Goal: Find specific page/section: Find specific page/section

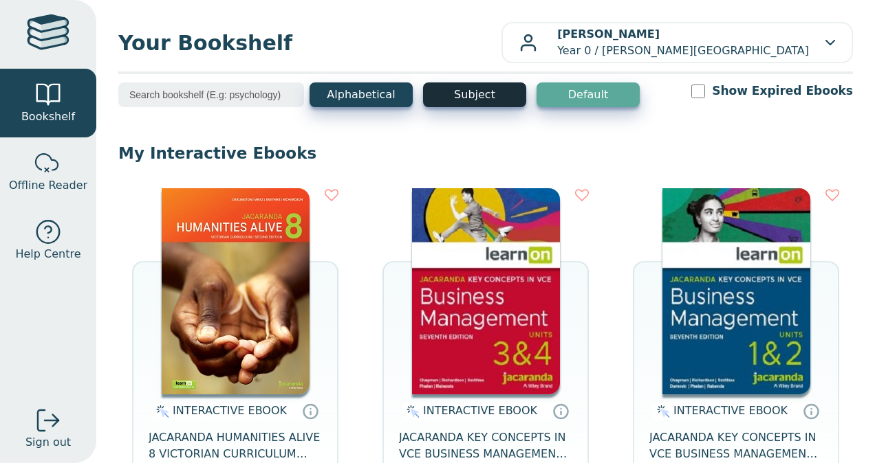
click at [483, 93] on button "Subject" at bounding box center [474, 95] width 103 height 25
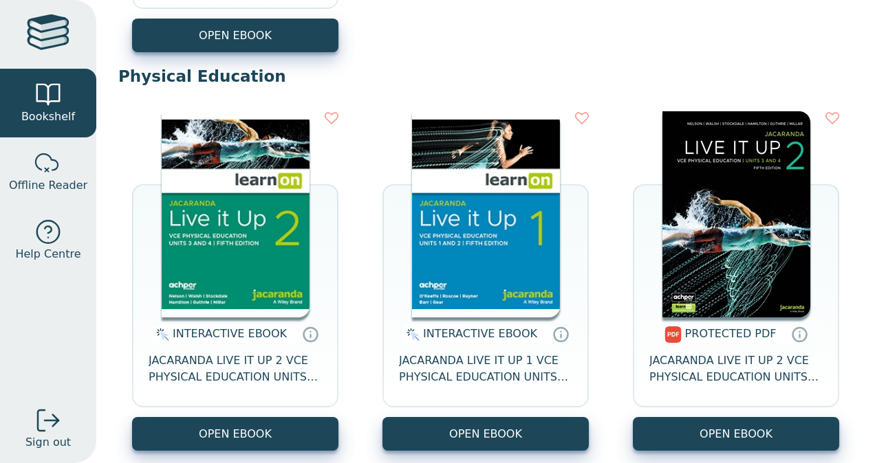
scroll to position [10921, 0]
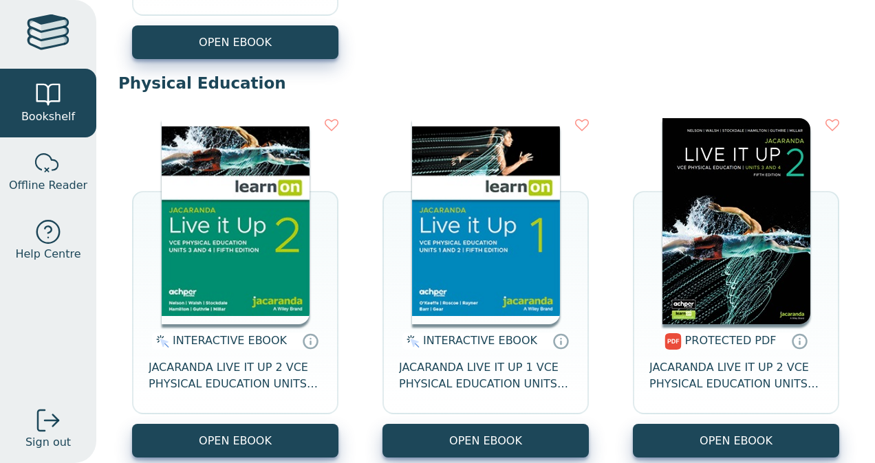
click at [54, 39] on div at bounding box center [48, 34] width 43 height 40
click at [52, 32] on div at bounding box center [48, 34] width 43 height 40
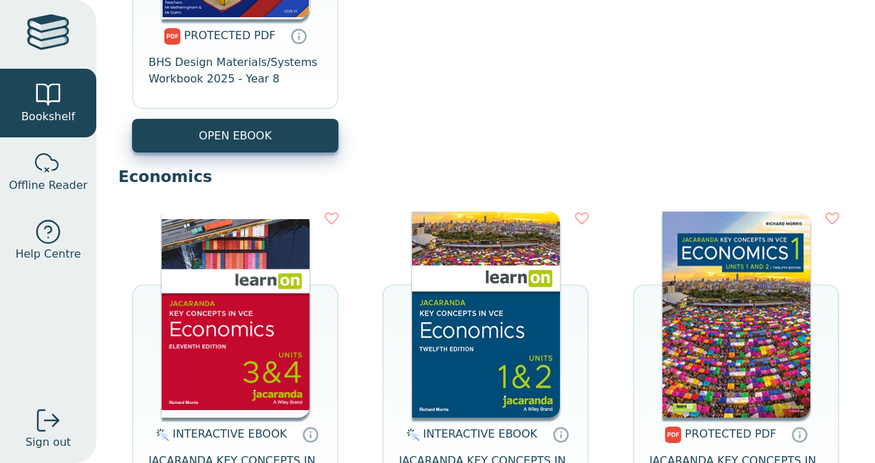
scroll to position [2670, 0]
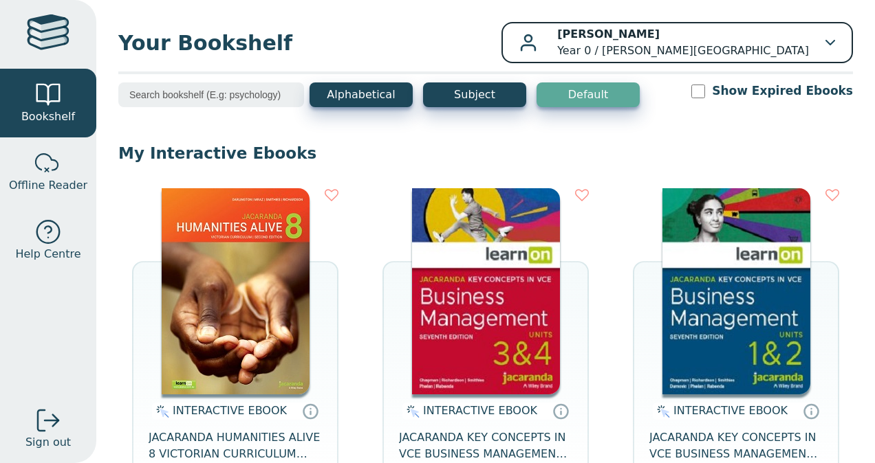
click at [825, 41] on icon "button" at bounding box center [830, 43] width 10 height 6
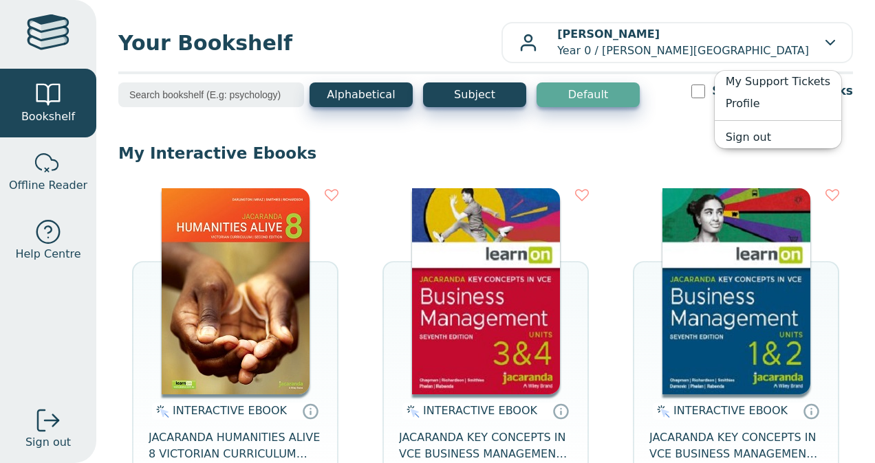
click at [202, 96] on input "search" at bounding box center [211, 95] width 186 height 25
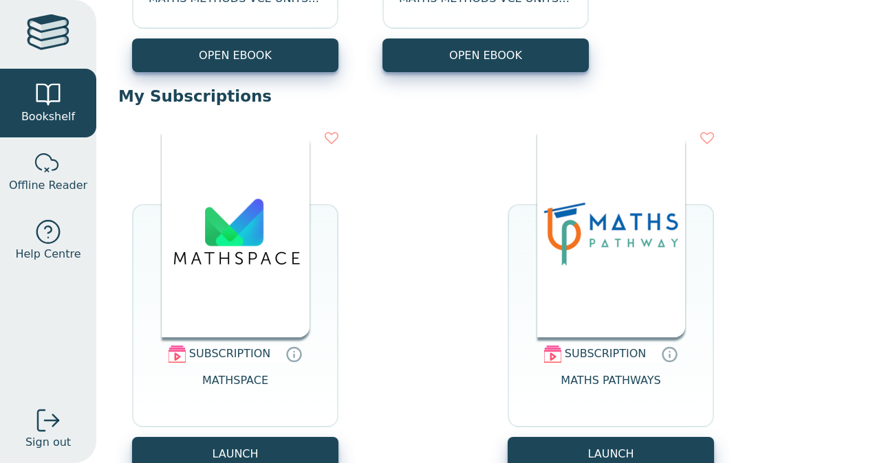
scroll to position [1668, 0]
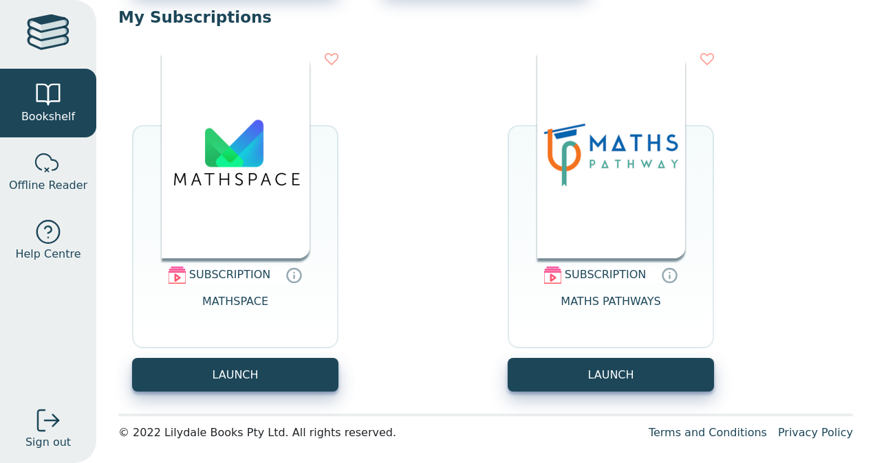
type input "math"
click at [747, 380] on div "SUBSCRIPTION MATHSPACE LAUNCH SUBSCRIPTION" at bounding box center [485, 222] width 734 height 367
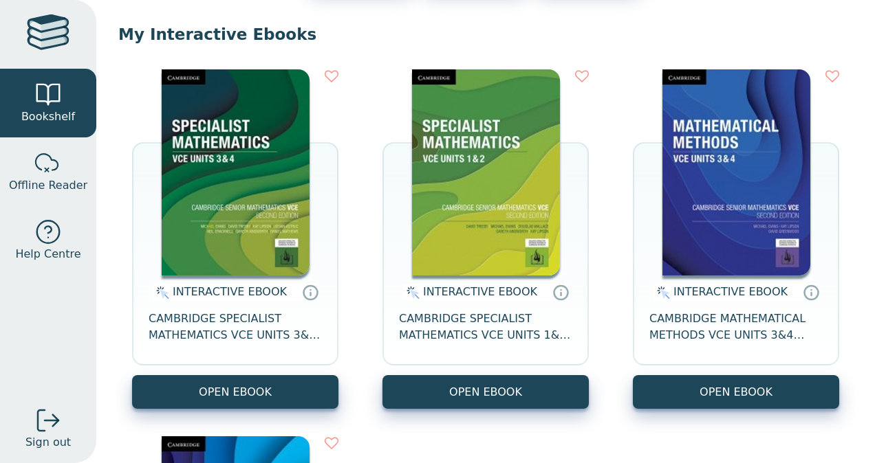
scroll to position [0, 0]
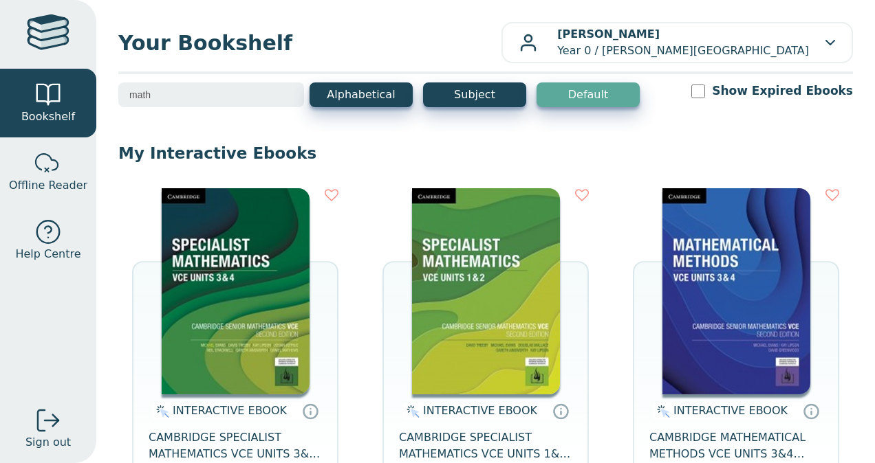
click at [43, 28] on div at bounding box center [48, 34] width 43 height 40
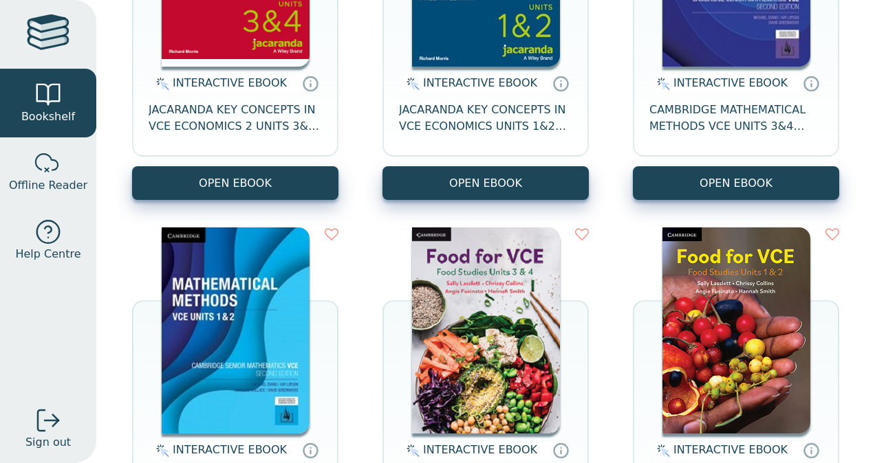
scroll to position [1432, 0]
